Goal: Information Seeking & Learning: Learn about a topic

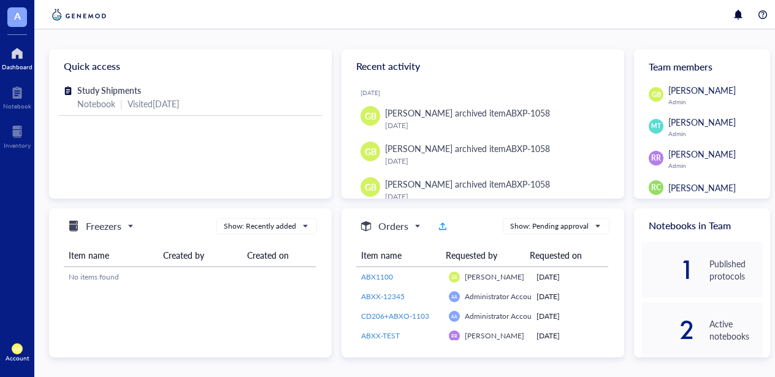
drag, startPoint x: 697, startPoint y: 0, endPoint x: 250, endPoint y: 14, distance: 447.4
click at [250, 14] on div at bounding box center [409, 14] width 751 height 29
click at [15, 93] on div at bounding box center [17, 93] width 28 height 20
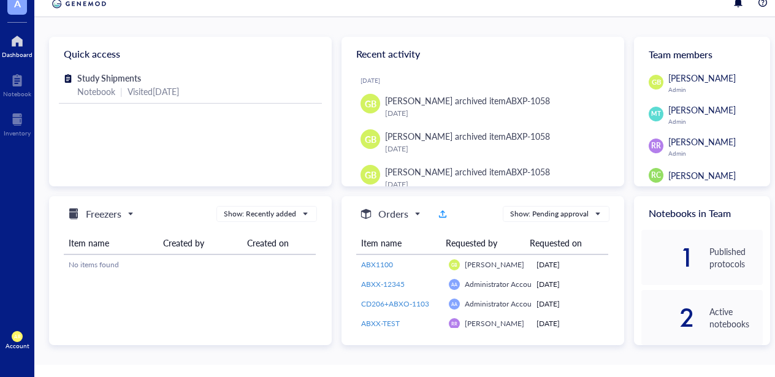
drag, startPoint x: 709, startPoint y: 0, endPoint x: 749, endPoint y: 2, distance: 40.6
click at [749, 2] on div at bounding box center [750, 2] width 39 height 15
click at [756, 4] on div at bounding box center [763, 2] width 15 height 15
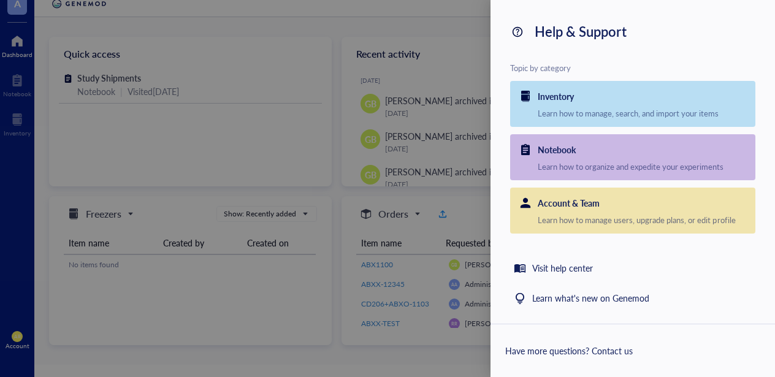
click at [756, 4] on div "Help & Support Topic by category Inventory Learn how to manage, search, and imp…" at bounding box center [633, 162] width 285 height 324
click at [455, 10] on div at bounding box center [387, 188] width 775 height 377
